Goal: Find specific page/section: Find specific page/section

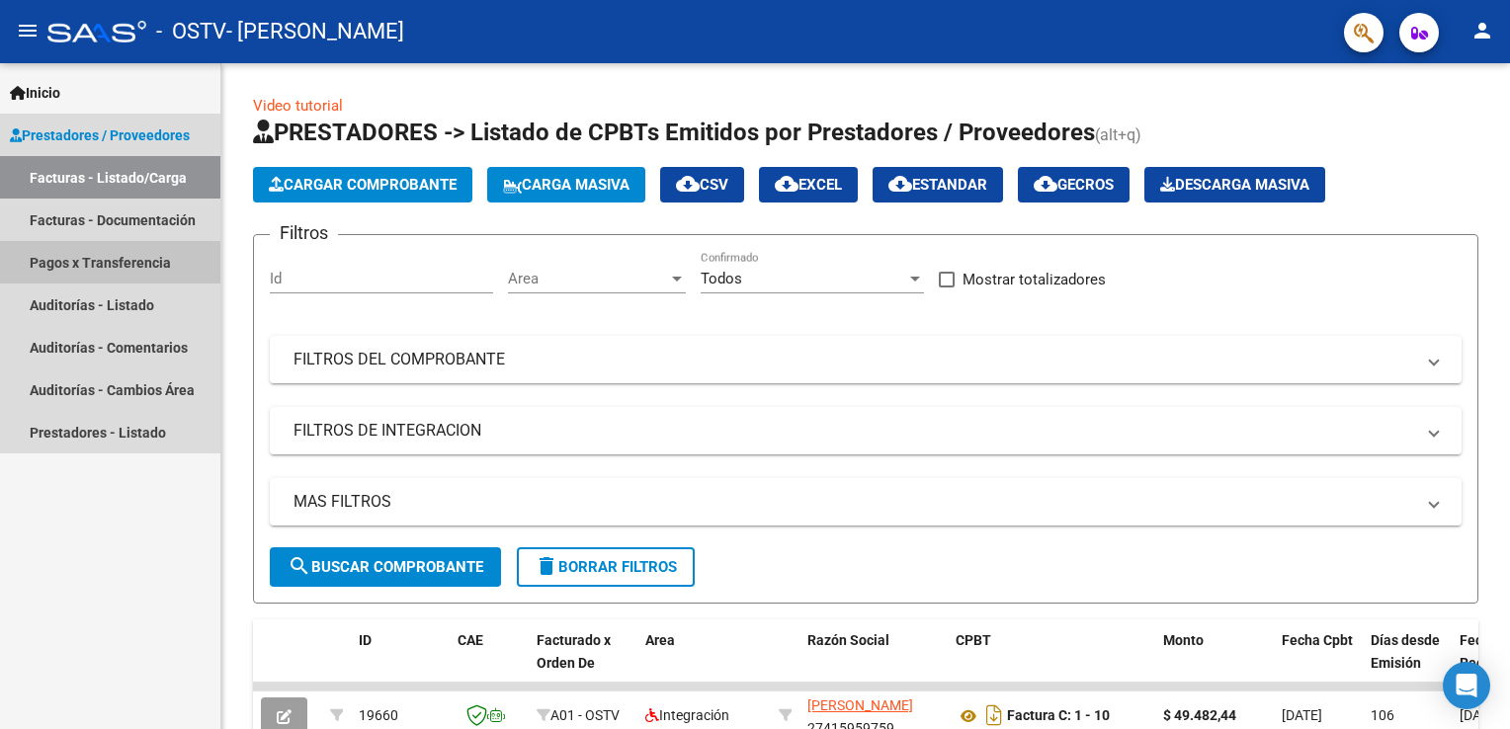
click at [132, 277] on link "Pagos x Transferencia" at bounding box center [110, 262] width 220 height 42
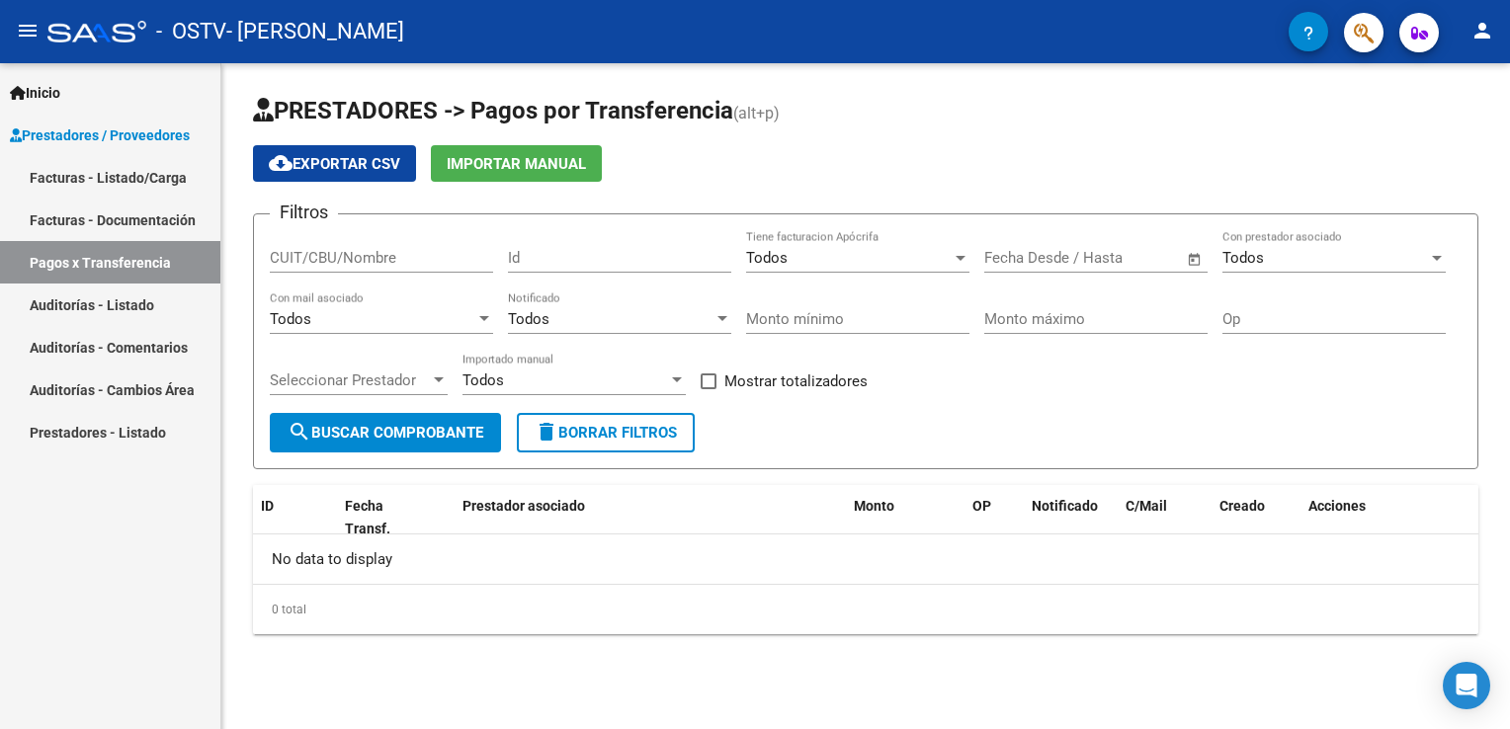
click at [139, 135] on span "Prestadores / Proveedores" at bounding box center [100, 136] width 180 height 22
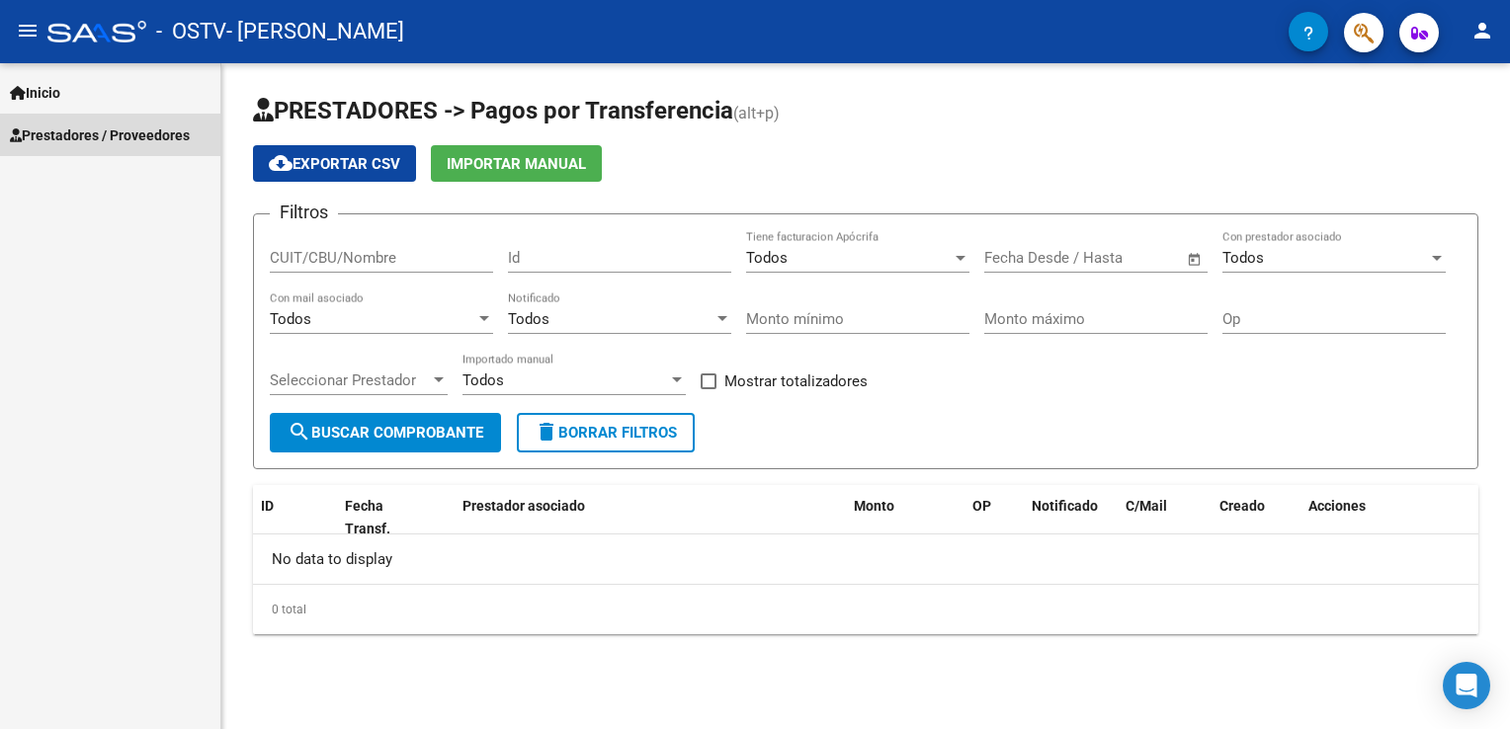
click at [139, 135] on span "Prestadores / Proveedores" at bounding box center [100, 136] width 180 height 22
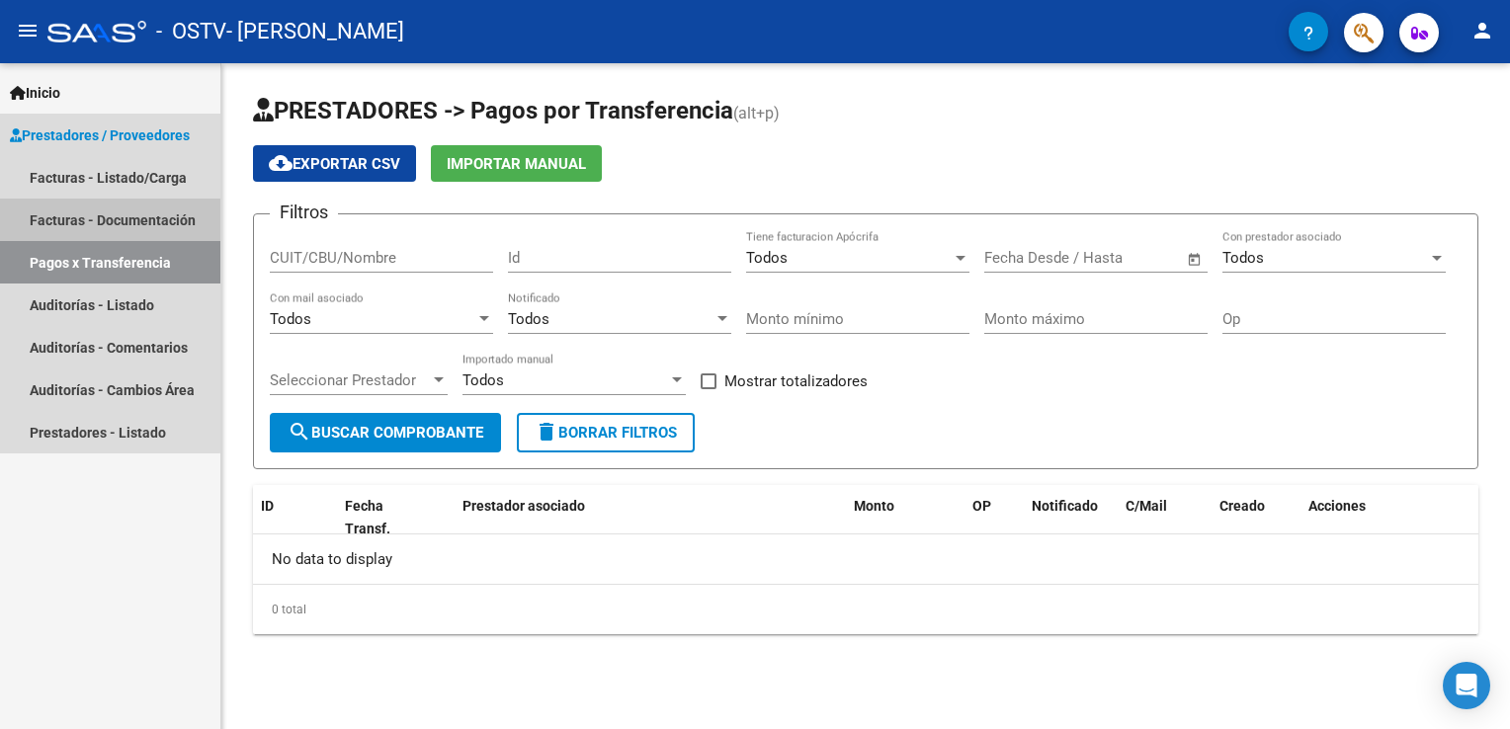
click at [94, 225] on link "Facturas - Documentación" at bounding box center [110, 220] width 220 height 42
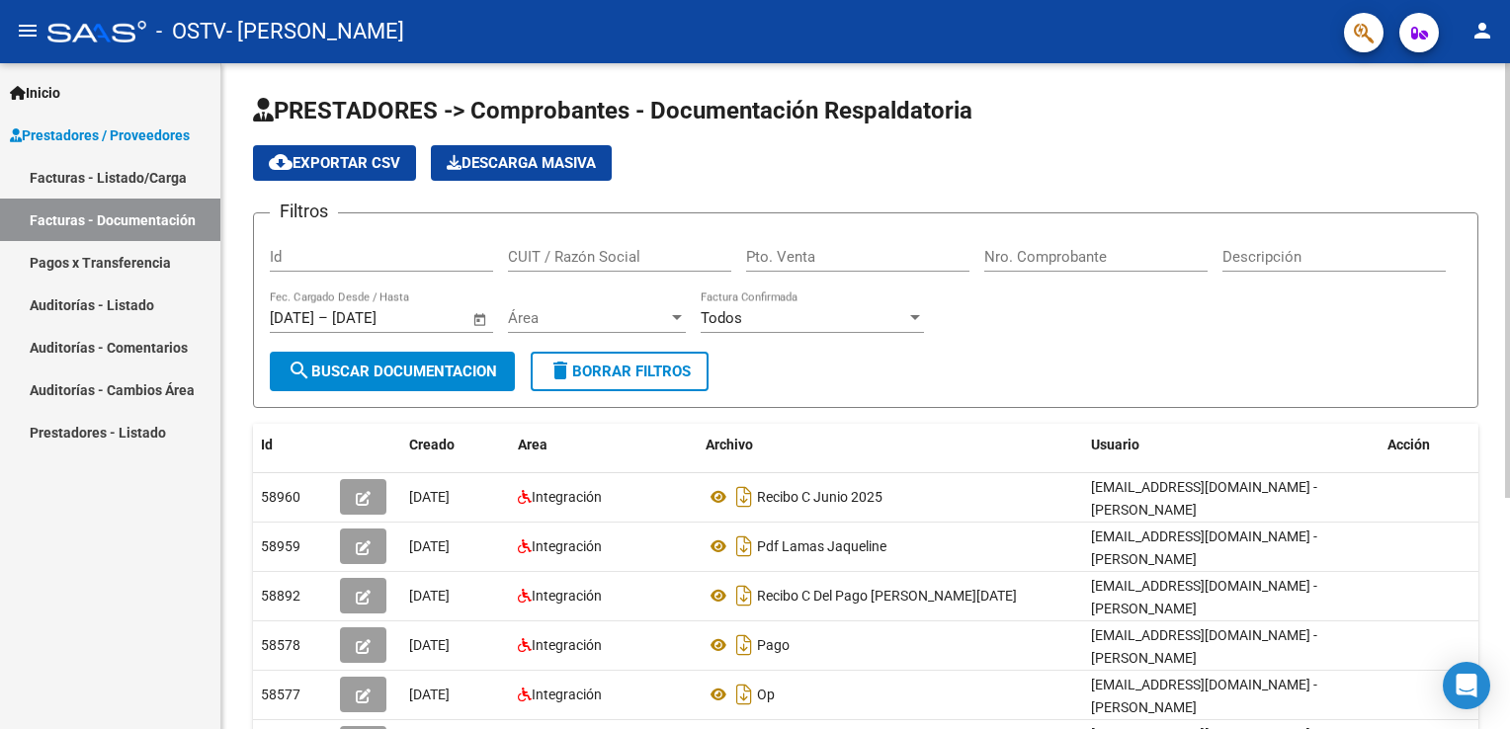
click at [1498, 238] on div "PRESTADORES -> Comprobantes - Documentación Respaldatoria cloud_download Export…" at bounding box center [867, 575] width 1293 height 1024
